Goal: Transaction & Acquisition: Purchase product/service

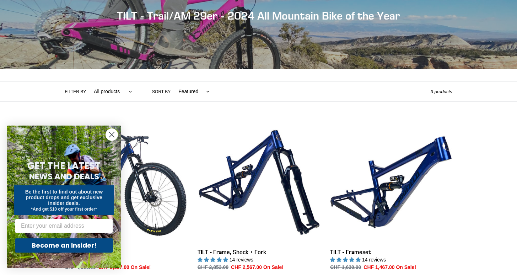
scroll to position [92, 0]
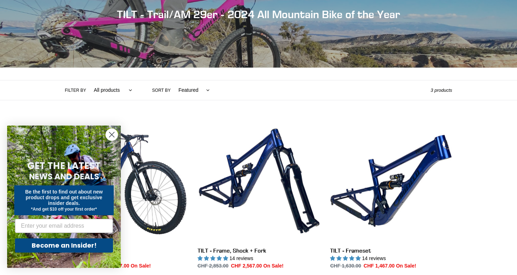
click at [112, 130] on circle "Close dialog" at bounding box center [112, 135] width 12 height 12
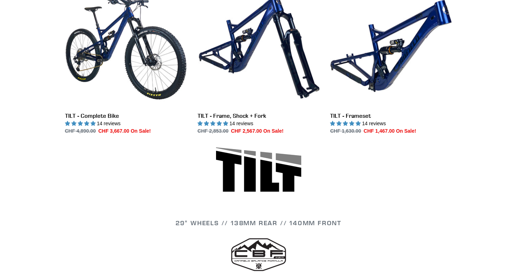
scroll to position [199, 0]
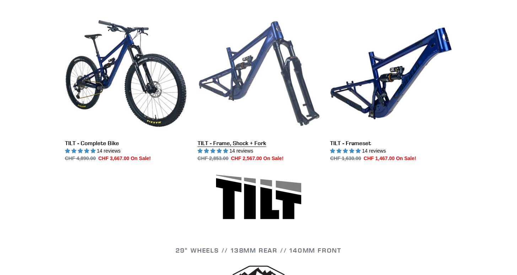
click at [272, 103] on link "TILT - Frame, Shock + Fork" at bounding box center [259, 87] width 122 height 150
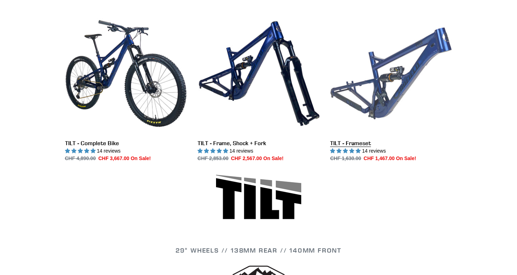
click at [352, 103] on link "TILT - Frameset" at bounding box center [391, 87] width 122 height 150
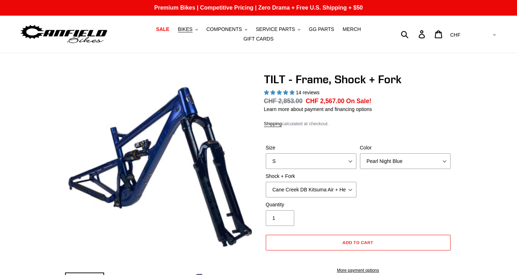
select select "highest-rating"
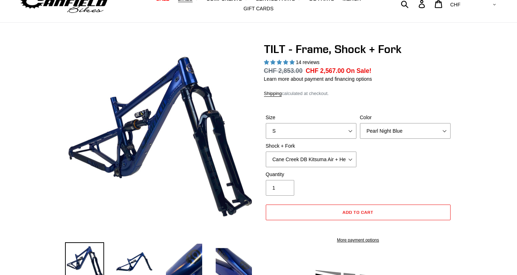
scroll to position [32, 0]
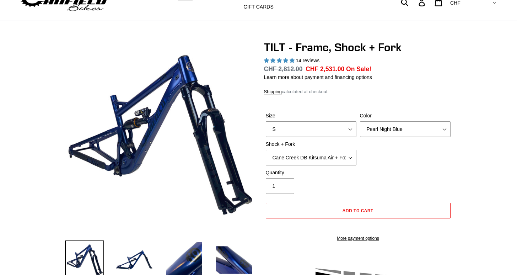
select select "EXT Storia V3-S + EXT Era V2.1"
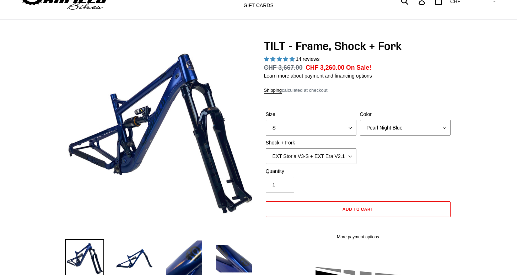
scroll to position [37, 0]
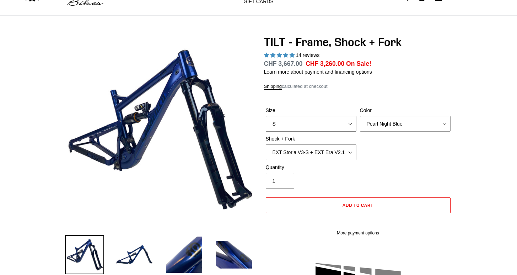
select select "L"
click at [385, 150] on div "Size S M L XL Color Pearl Night Blue Shock + Fork Cane Creek DB Kitsuma Air + H…" at bounding box center [358, 135] width 188 height 57
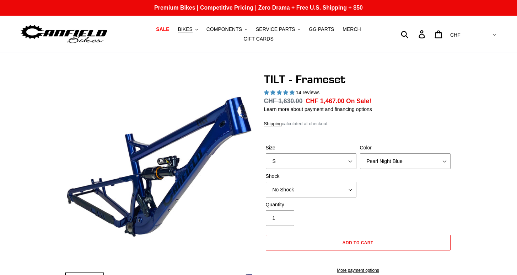
select select "highest-rating"
select select "EXT Storia Lok V3"
select select "L"
click at [282, 92] on span "5.00 stars" at bounding box center [280, 92] width 6 height 5
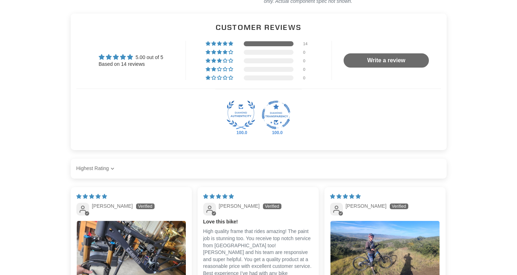
scroll to position [1074, 0]
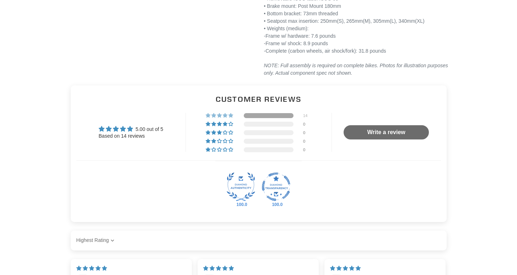
click at [257, 118] on div at bounding box center [269, 115] width 50 height 5
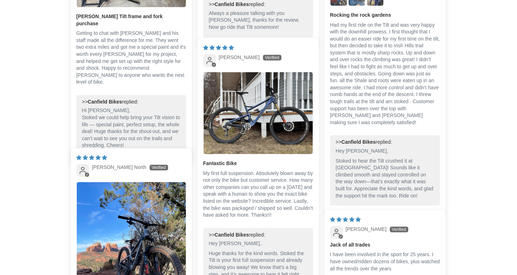
scroll to position [0, 0]
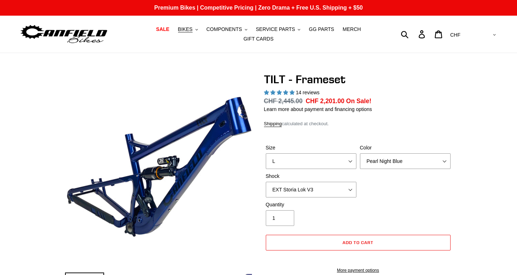
click at [59, 34] on img at bounding box center [64, 34] width 89 height 22
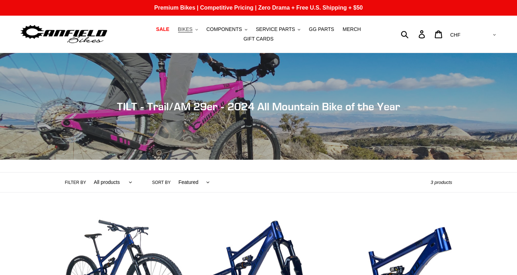
click at [192, 29] on span "BIKES" at bounding box center [185, 29] width 15 height 6
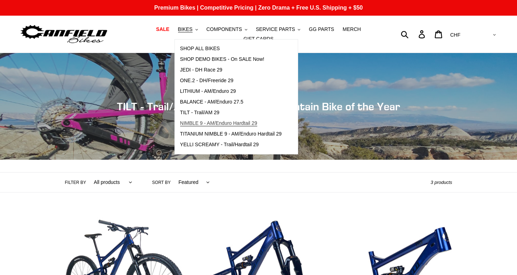
click at [195, 124] on span "NIMBLE 9 - AM/Enduro Hardtail 29" at bounding box center [218, 123] width 77 height 6
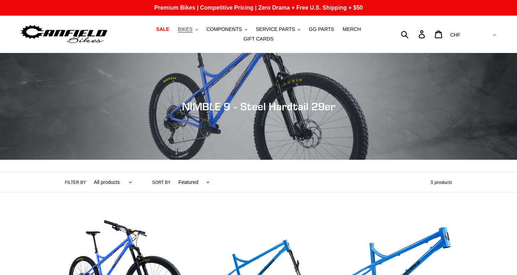
click at [191, 29] on span "BIKES" at bounding box center [185, 29] width 15 height 6
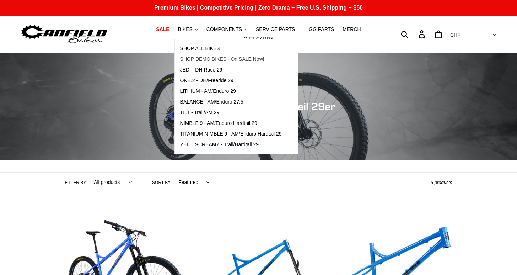
click at [205, 57] on span "SHOP DEMO BIKES - On SALE Now!" at bounding box center [222, 59] width 84 height 6
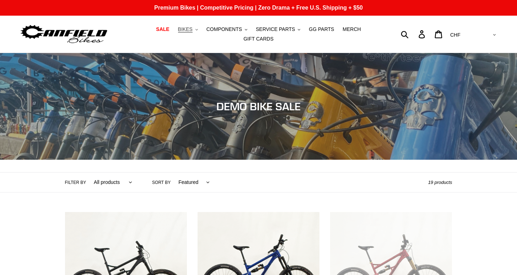
click at [198, 30] on icon "button" at bounding box center [196, 29] width 2 height 1
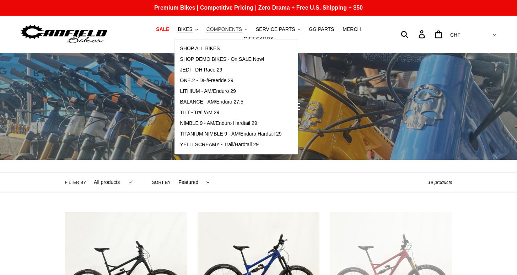
click at [237, 29] on span "COMPONENTS" at bounding box center [224, 29] width 36 height 6
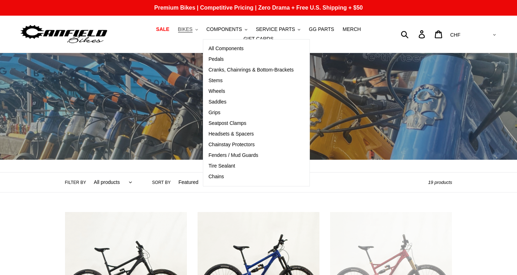
click at [201, 27] on button "BIKES .cls-1{fill:#231f20}" at bounding box center [187, 30] width 27 height 10
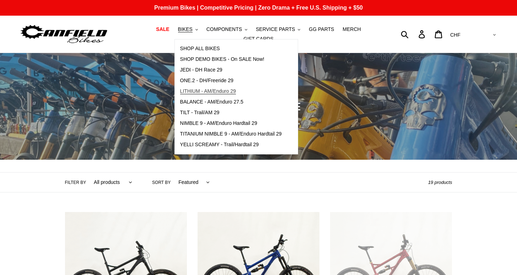
click at [209, 92] on span "LITHIUM - AM/Enduro 29" at bounding box center [208, 91] width 56 height 6
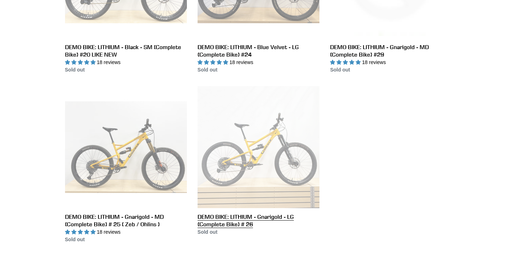
scroll to position [231, 0]
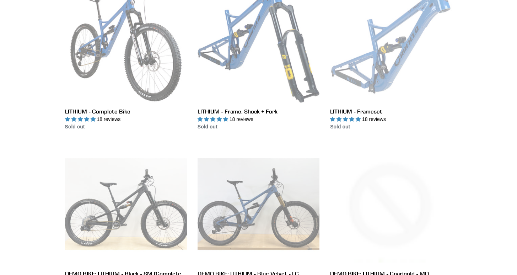
click at [368, 49] on link "LITHIUM - Frameset" at bounding box center [391, 56] width 122 height 150
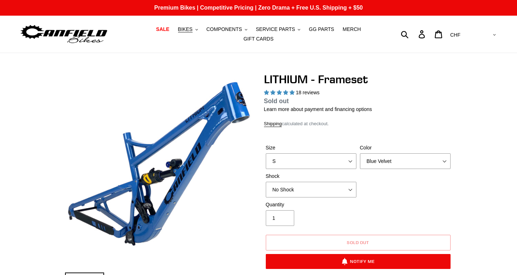
select select "highest-rating"
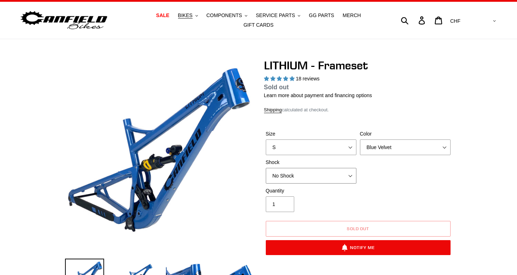
select select "EXT Storia V3-S"
